Goal: Transaction & Acquisition: Download file/media

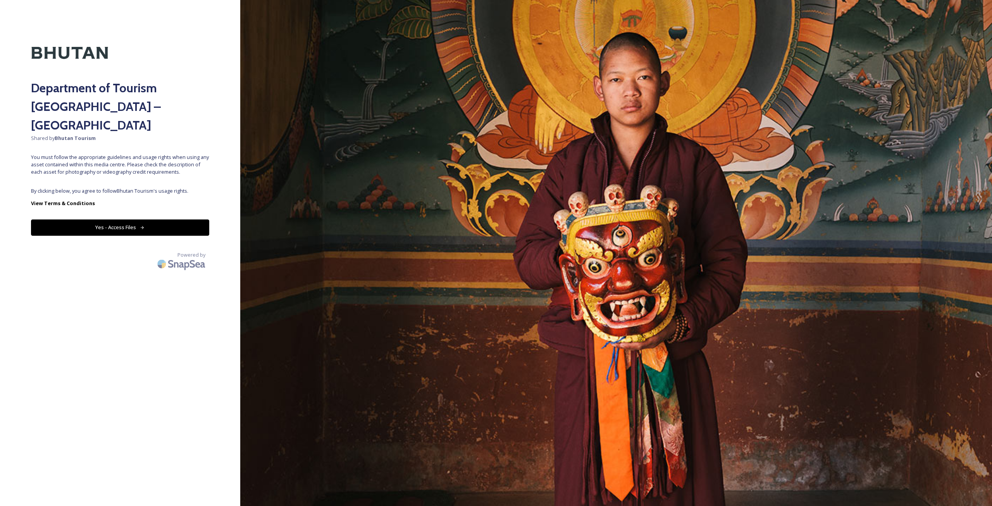
click at [194, 164] on div "Department of Tourism [GEOGRAPHIC_DATA] – Brand Centre Shared by Bhutan Tourism…" at bounding box center [120, 253] width 240 height 444
click at [181, 219] on button "Yes - Access Files" at bounding box center [120, 227] width 178 height 16
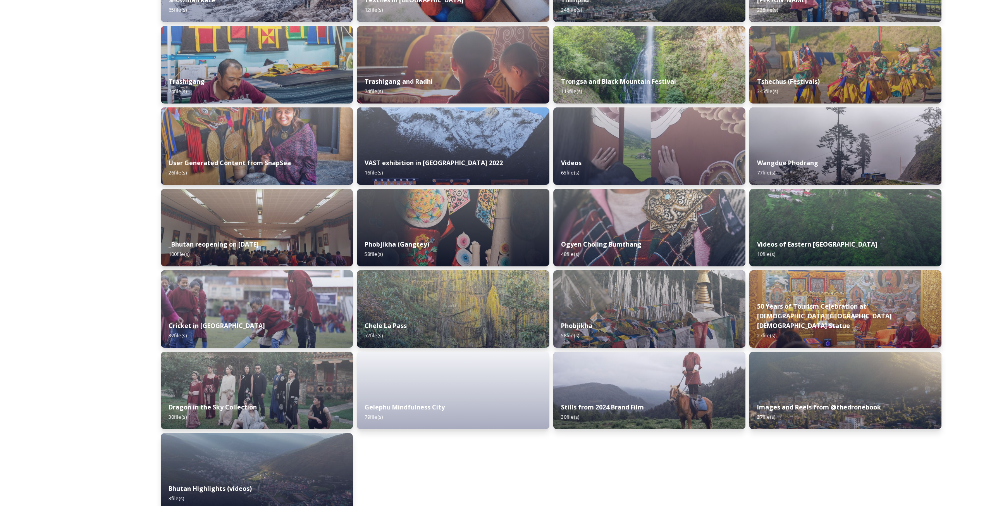
scroll to position [761, 0]
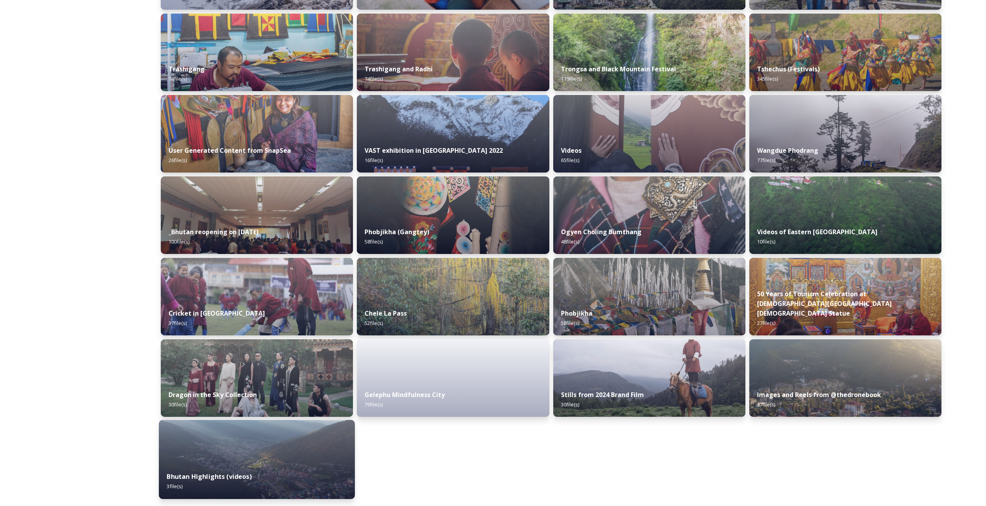
click at [307, 471] on div "Bhutan Highlights (videos) 3 file(s)" at bounding box center [257, 480] width 196 height 35
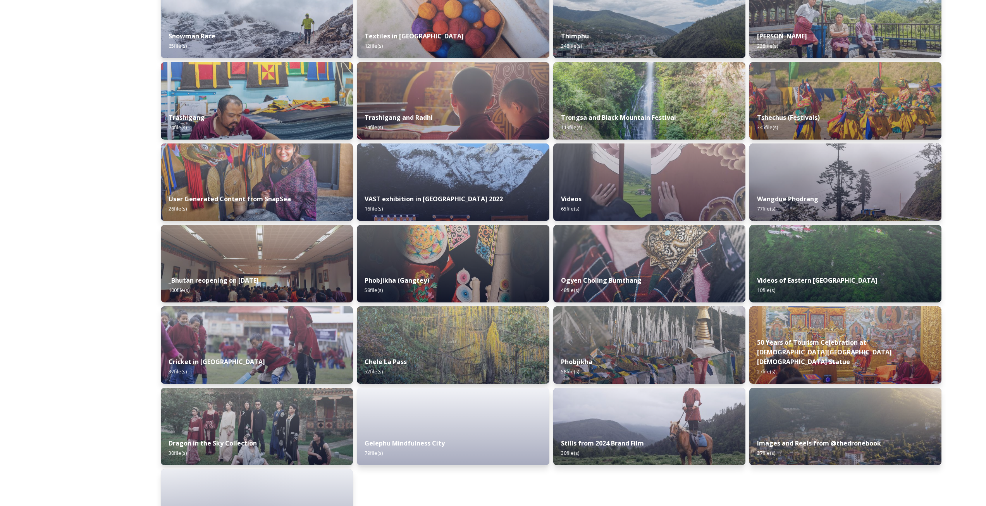
scroll to position [761, 0]
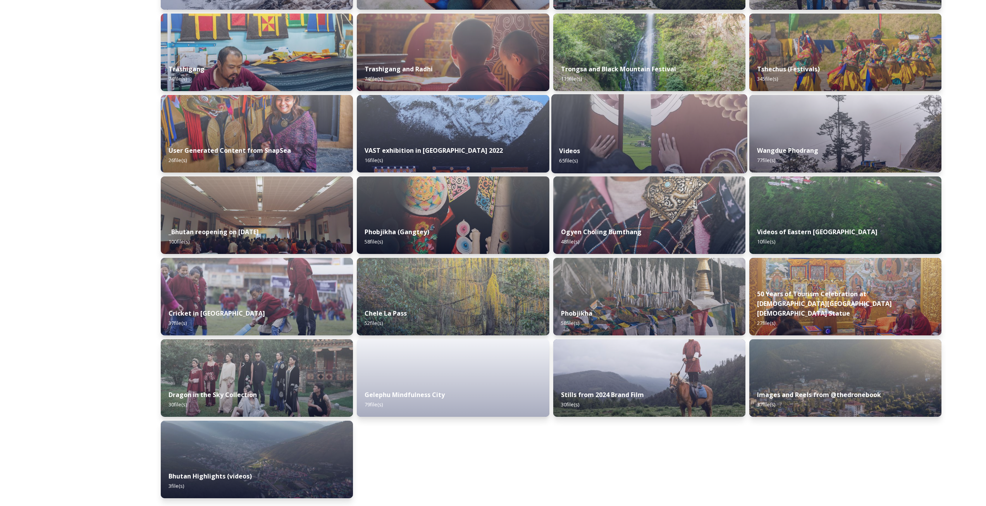
click at [704, 147] on div "Videos 65 file(s)" at bounding box center [649, 155] width 196 height 35
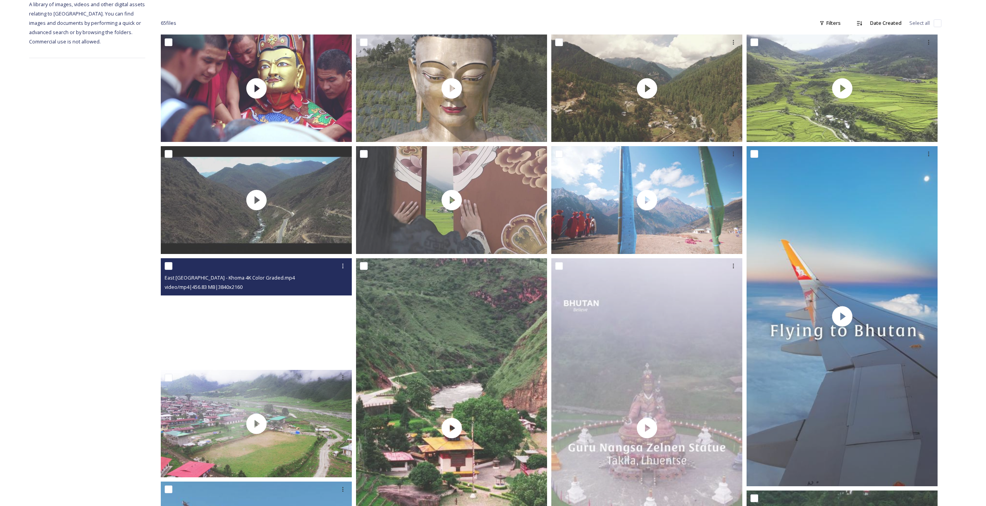
scroll to position [77, 0]
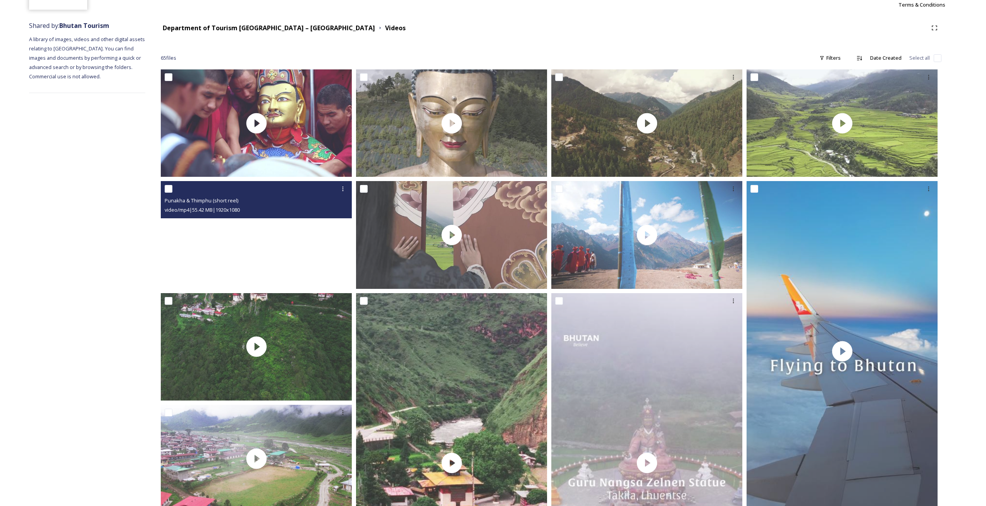
click at [311, 243] on video "Punakha & Thimphu (short reel)" at bounding box center [256, 234] width 191 height 107
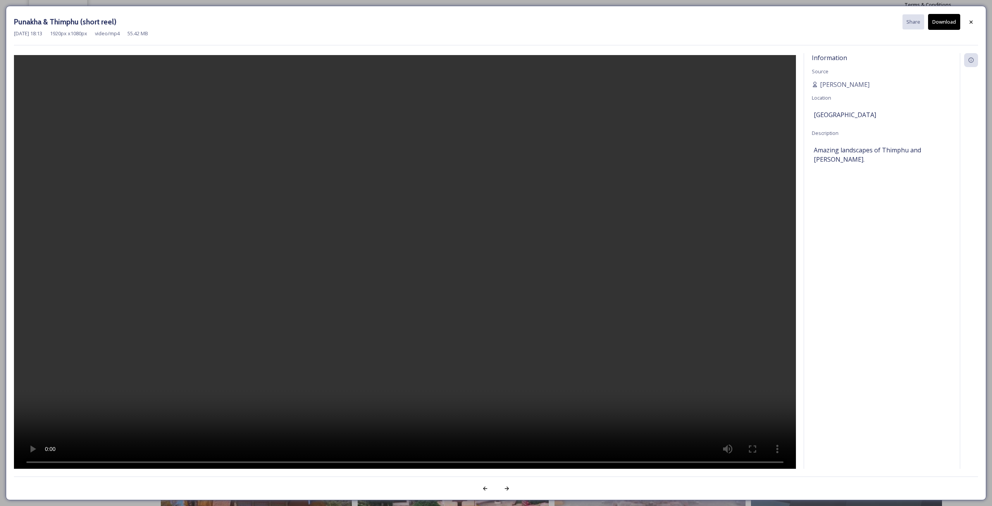
click at [936, 27] on button "Download" at bounding box center [944, 22] width 32 height 16
click at [975, 21] on div at bounding box center [971, 22] width 14 height 14
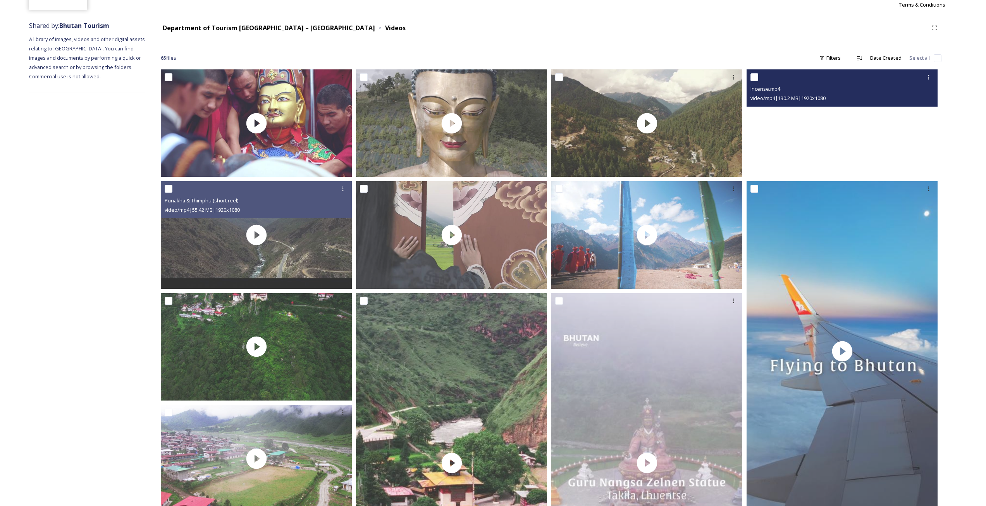
click at [886, 154] on video "Incense.mp4" at bounding box center [842, 122] width 191 height 107
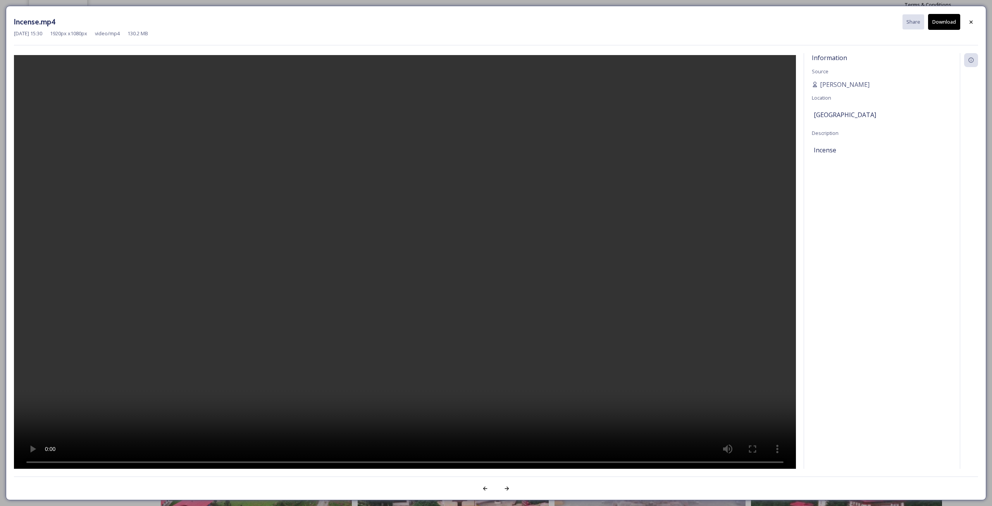
click at [387, 163] on video at bounding box center [405, 262] width 782 height 415
click at [932, 18] on button "Download" at bounding box center [944, 22] width 32 height 16
click at [975, 20] on div at bounding box center [971, 22] width 14 height 14
